Goal: Task Accomplishment & Management: Complete application form

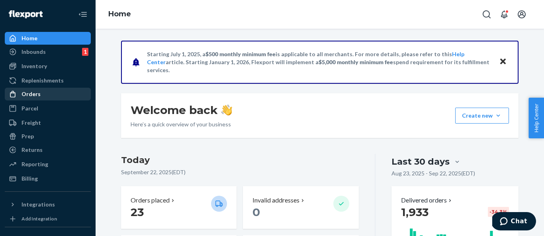
scroll to position [94, 0]
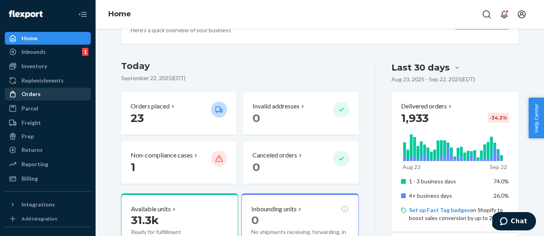
click at [50, 95] on div "Orders" at bounding box center [48, 93] width 84 height 11
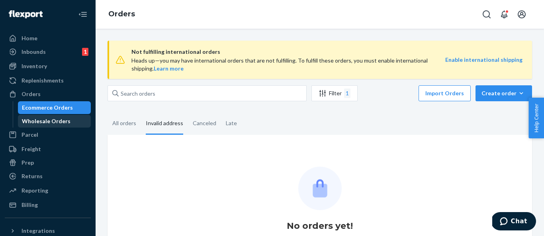
click at [33, 120] on div "Wholesale Orders" at bounding box center [46, 121] width 49 height 8
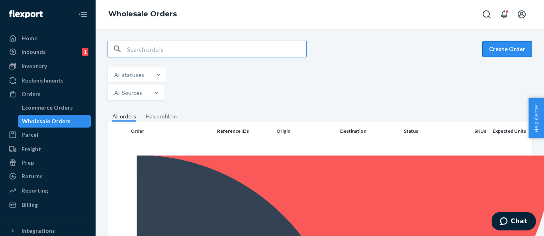
click at [509, 52] on button "Create Order" at bounding box center [508, 49] width 50 height 16
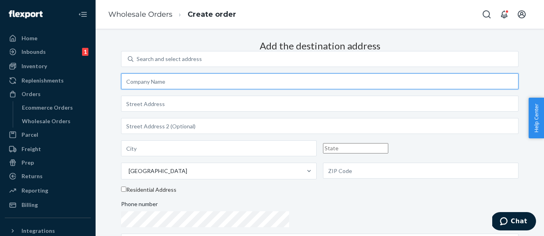
click at [295, 89] on input "text" at bounding box center [320, 81] width 398 height 16
paste input "Fairfield Public Schools"
type input "Fairfield Public Schools"
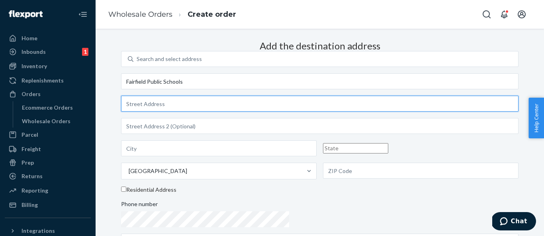
click at [284, 112] on input "text" at bounding box center [320, 104] width 398 height 16
paste input "[STREET_ADDRESS]"
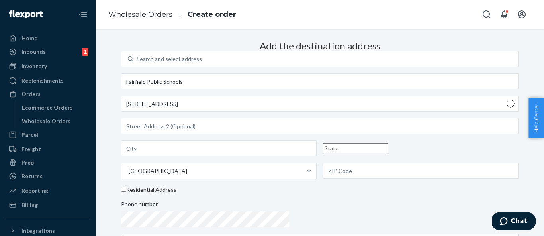
type input "[STREET_ADDRESS]"
type input "[GEOGRAPHIC_DATA]"
type input "CT"
type input "06825"
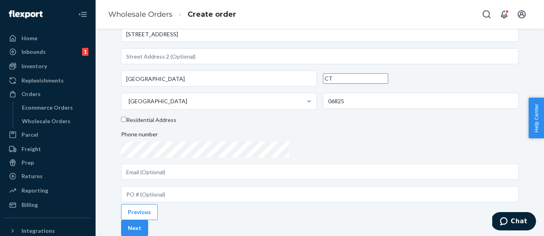
scroll to position [147, 0]
click at [148, 220] on button "Next" at bounding box center [134, 228] width 27 height 16
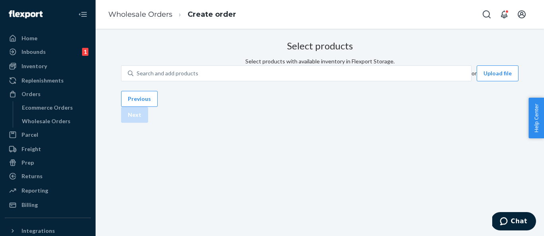
scroll to position [63, 0]
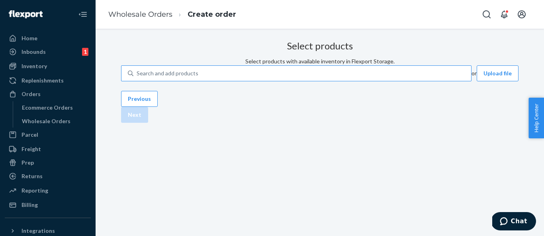
click at [277, 66] on div "Search and add products" at bounding box center [302, 73] width 338 height 14
click at [137, 69] on input "Search and add products" at bounding box center [137, 73] width 1 height 8
type input "b"
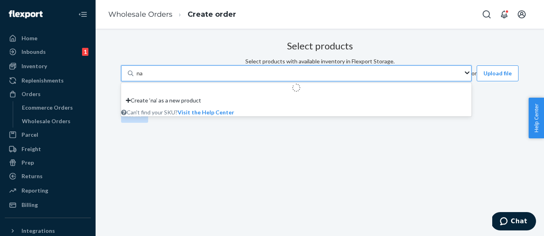
type input "nat"
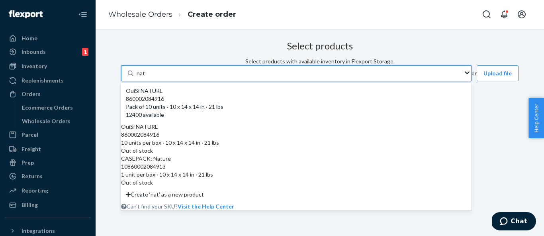
scroll to position [0, 0]
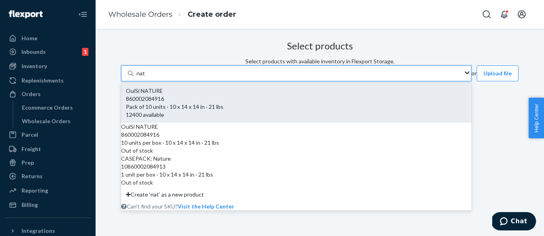
click at [216, 95] on div "OuiSi NATURE" at bounding box center [296, 91] width 341 height 8
click at [145, 77] on input "nat" at bounding box center [141, 73] width 9 height 8
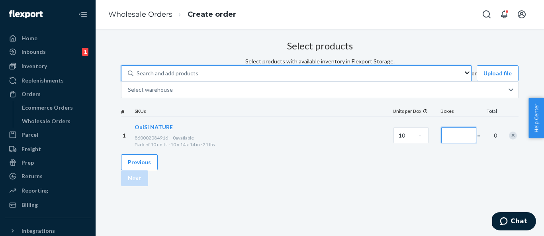
click at [442, 143] on input "Number of boxes" at bounding box center [459, 135] width 35 height 16
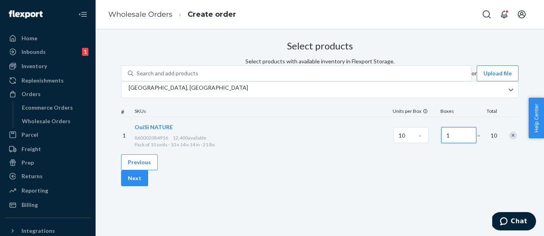
scroll to position [63, 0]
type input "1"
click at [148, 186] on button "Next" at bounding box center [134, 178] width 27 height 16
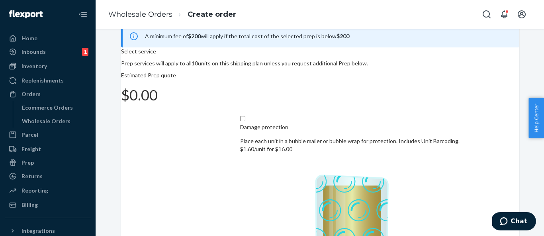
checkbox input "true"
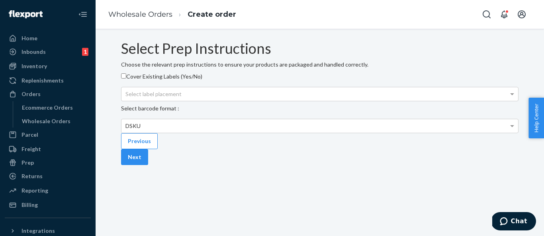
scroll to position [63, 0]
click at [148, 165] on button "Next" at bounding box center [134, 157] width 27 height 16
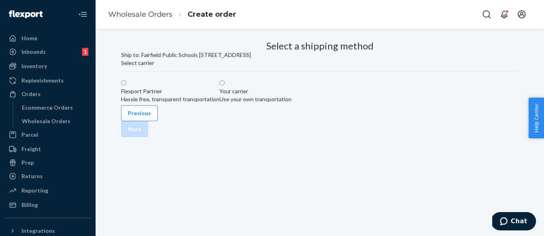
click at [220, 79] on label "Flexport Partner Hassle free, transparent transportation" at bounding box center [170, 91] width 98 height 24
click at [126, 80] on input "Flexport Partner Hassle free, transparent transportation" at bounding box center [123, 82] width 5 height 5
radio input "true"
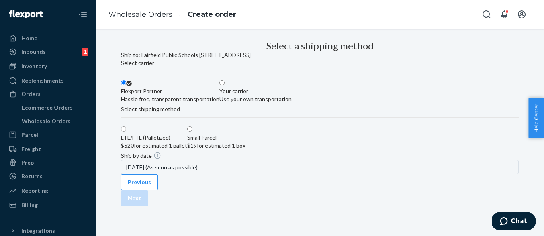
scroll to position [111, 0]
click at [245, 126] on label "Small Parcel $19 for estimated 1 box" at bounding box center [216, 138] width 58 height 24
click at [192, 126] on input "Small Parcel $19 for estimated 1 box" at bounding box center [189, 128] width 5 height 5
radio input "true"
click at [148, 194] on button "Next" at bounding box center [134, 198] width 27 height 16
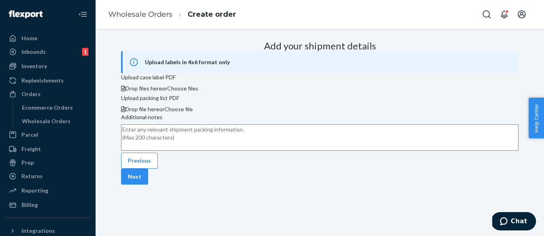
click at [148, 184] on button "Next" at bounding box center [134, 177] width 27 height 16
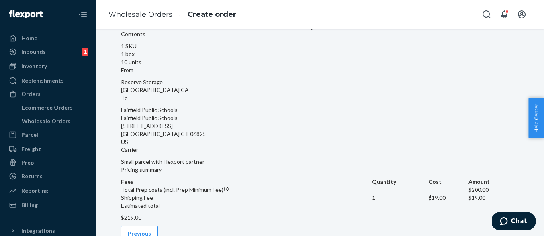
scroll to position [0, 0]
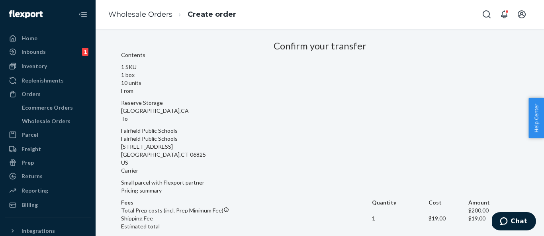
click at [133, 19] on li "Wholesale Orders" at bounding box center [140, 15] width 64 height 10
click at [150, 8] on ol "Wholesale Orders Create order" at bounding box center [172, 15] width 141 height 24
click at [150, 16] on link "Wholesale Orders" at bounding box center [140, 14] width 64 height 9
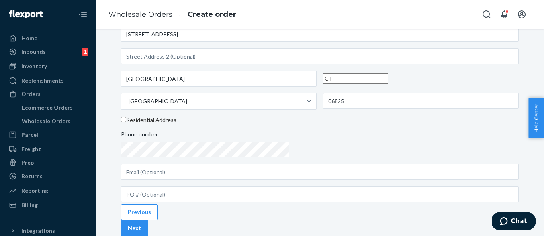
scroll to position [147, 0]
click at [148, 220] on button "Next" at bounding box center [134, 228] width 27 height 16
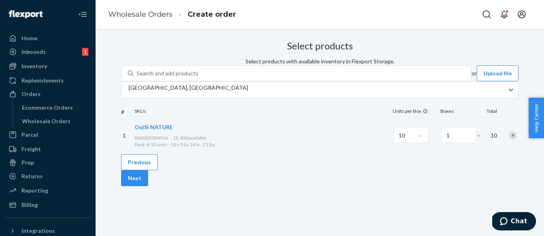
scroll to position [63, 0]
click at [153, 15] on link "Wholesale Orders" at bounding box center [140, 14] width 64 height 9
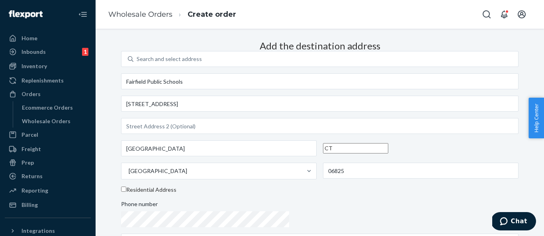
scroll to position [147, 0]
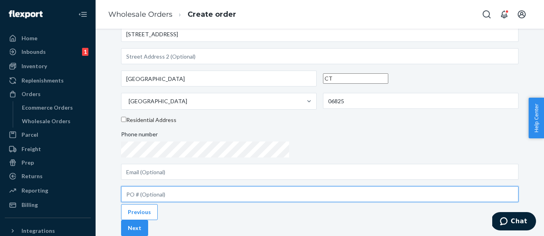
click at [290, 186] on input "text" at bounding box center [320, 194] width 398 height 16
paste input "26501493"
type input "26501493"
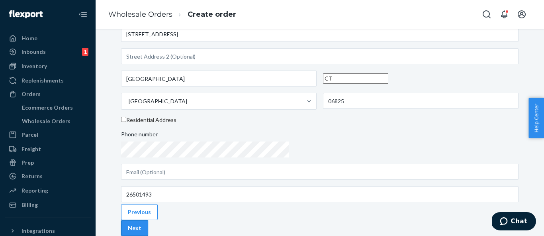
click at [148, 220] on button "Next" at bounding box center [134, 228] width 27 height 16
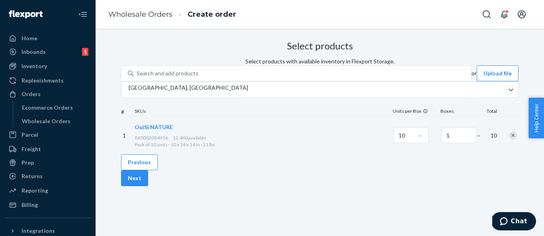
scroll to position [63, 0]
click at [148, 186] on button "Next" at bounding box center [134, 178] width 27 height 16
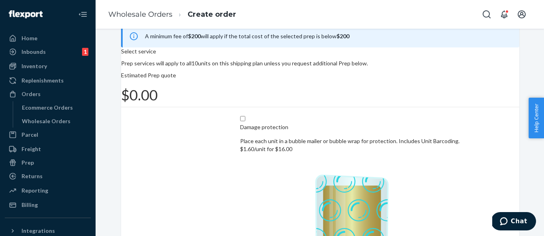
click at [274, 67] on p "Prep services will apply to all 10 units on this shipping plan unless you reque…" at bounding box center [320, 63] width 398 height 8
checkbox input "true"
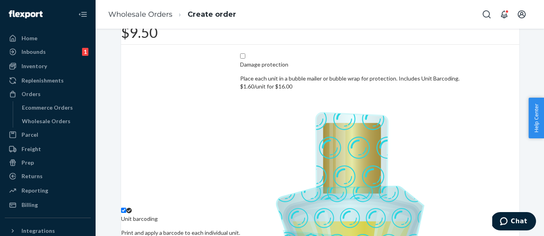
scroll to position [170, 0]
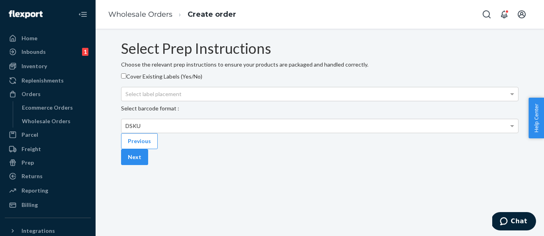
scroll to position [25, 0]
click at [436, 101] on div "Select label placement" at bounding box center [320, 94] width 397 height 14
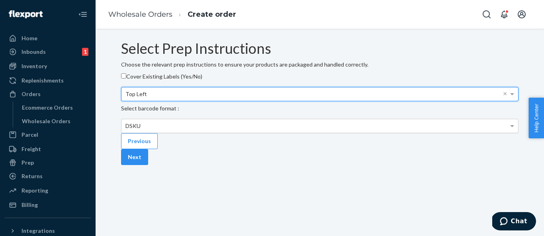
click at [353, 133] on div "DSKU" at bounding box center [320, 126] width 397 height 14
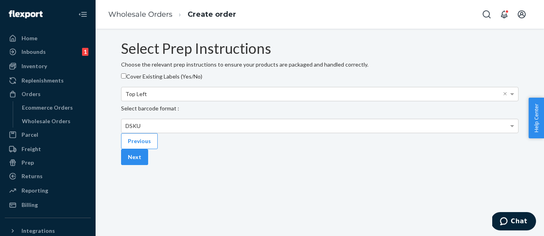
scroll to position [63, 0]
click at [148, 165] on button "Next" at bounding box center [134, 157] width 27 height 16
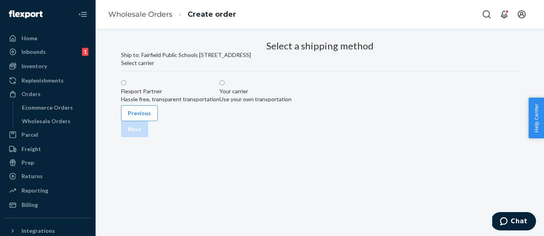
scroll to position [18, 0]
click at [220, 103] on div "Hassle free, transparent transportation" at bounding box center [170, 99] width 98 height 8
click at [126, 85] on input "Flexport Partner Hassle free, transparent transportation" at bounding box center [123, 82] width 5 height 5
radio input "true"
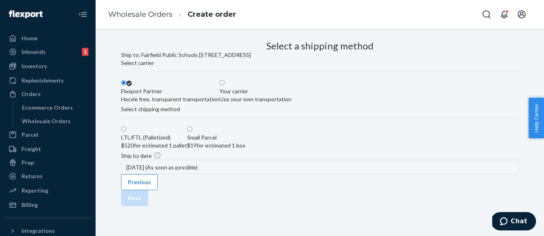
scroll to position [111, 0]
click at [245, 141] on div "$19 for estimated 1 box" at bounding box center [216, 145] width 58 height 8
click at [192, 126] on input "Small Parcel $19 for estimated 1 box" at bounding box center [189, 128] width 5 height 5
radio input "true"
click at [148, 200] on button "Next" at bounding box center [134, 198] width 27 height 16
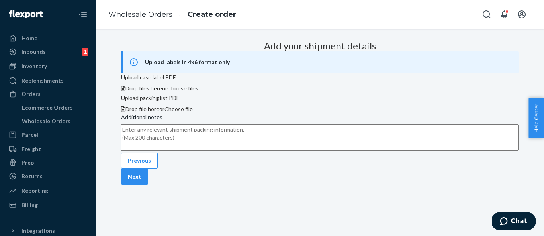
scroll to position [114, 0]
click at [148, 184] on button "Next" at bounding box center [134, 177] width 27 height 16
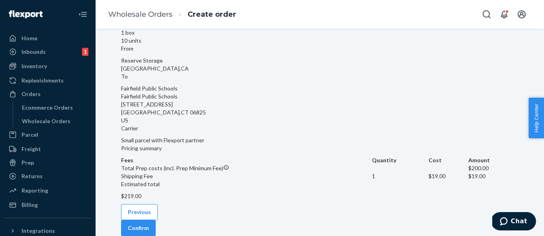
scroll to position [66, 0]
click at [485, 145] on div "Confirm your transfer Contents 1 SKU 1 box 10 units From Reserve Storage [GEOGR…" at bounding box center [320, 97] width 398 height 205
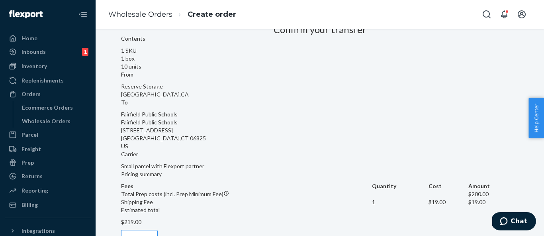
scroll to position [16, 0]
click at [153, 11] on link "Wholesale Orders" at bounding box center [140, 14] width 64 height 9
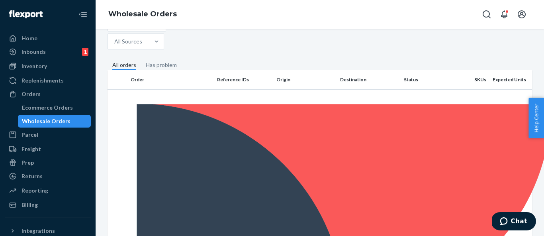
scroll to position [50, 0]
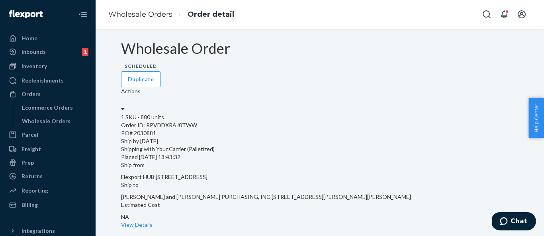
click at [490, 87] on div "Actions" at bounding box center [320, 96] width 398 height 18
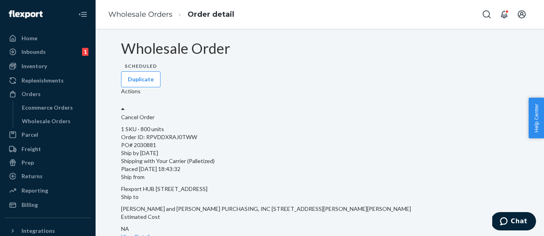
click at [505, 213] on div "Estimated Cost NA View Details" at bounding box center [320, 227] width 398 height 28
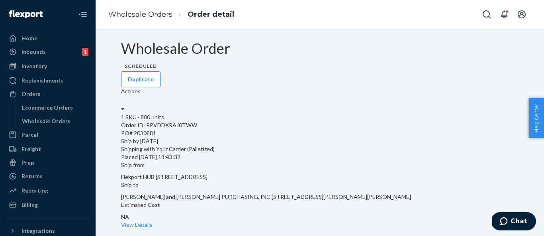
scroll to position [20, 0]
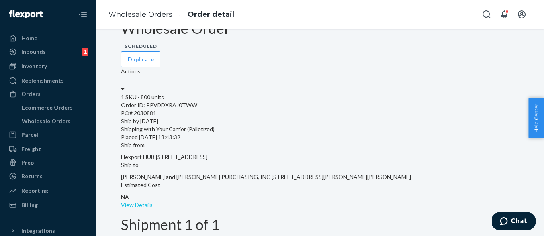
click at [153, 201] on link "View Details" at bounding box center [136, 204] width 31 height 7
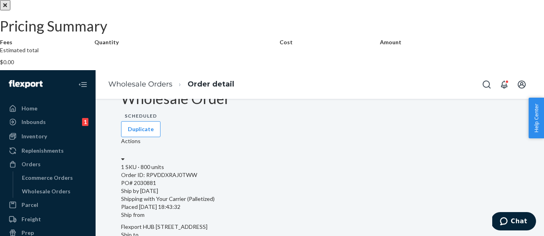
click at [7, 8] on icon "Close" at bounding box center [5, 5] width 4 height 6
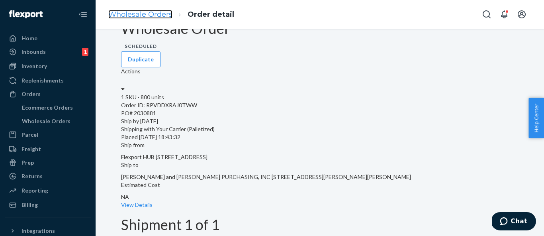
click at [151, 16] on link "Wholesale Orders" at bounding box center [140, 14] width 64 height 9
